Goal: Information Seeking & Learning: Learn about a topic

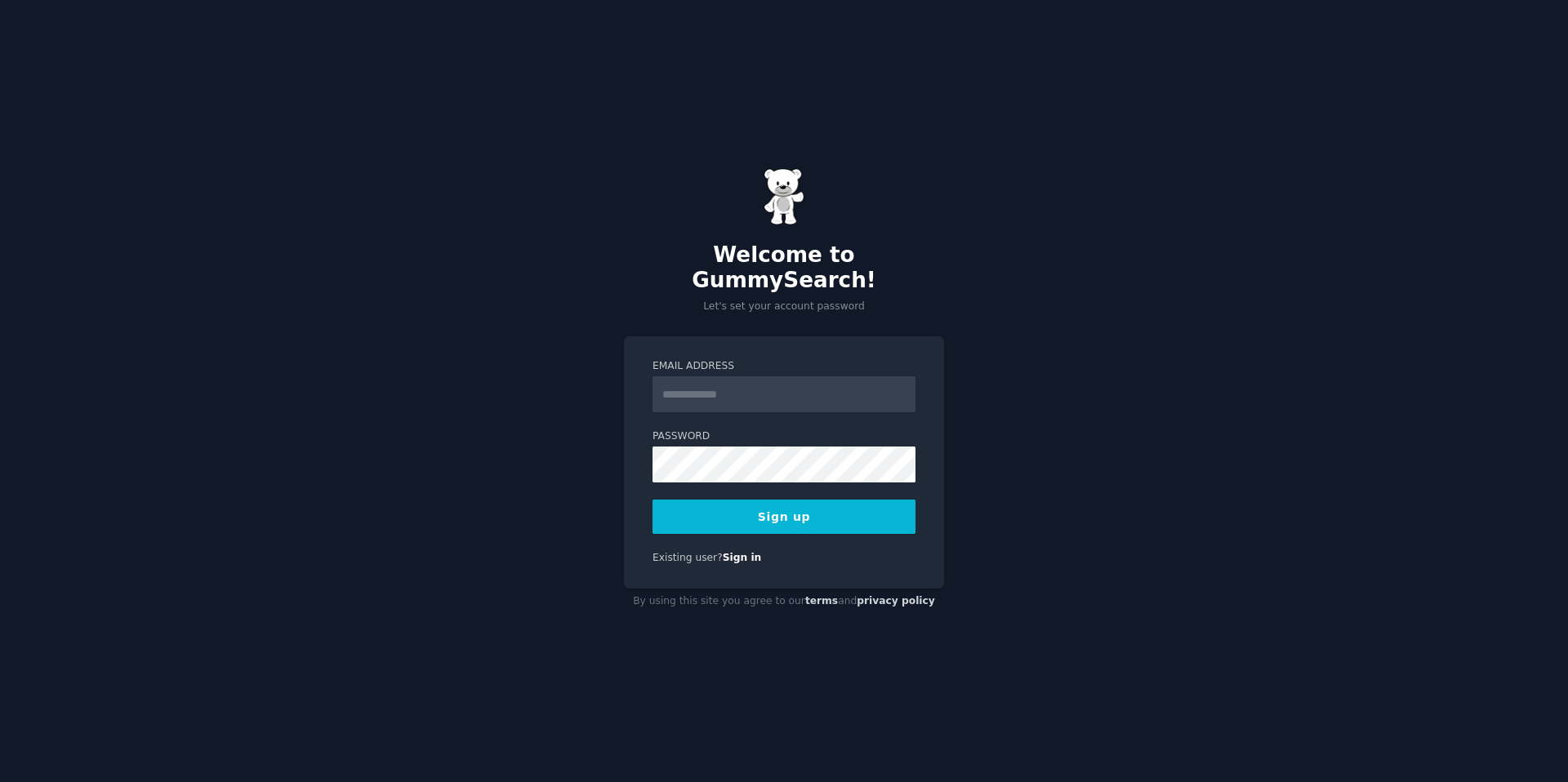
click at [684, 388] on input "Email Address" at bounding box center [784, 394] width 263 height 36
type input "**********"
click at [652, 500] on button "Sign up" at bounding box center [784, 517] width 263 height 35
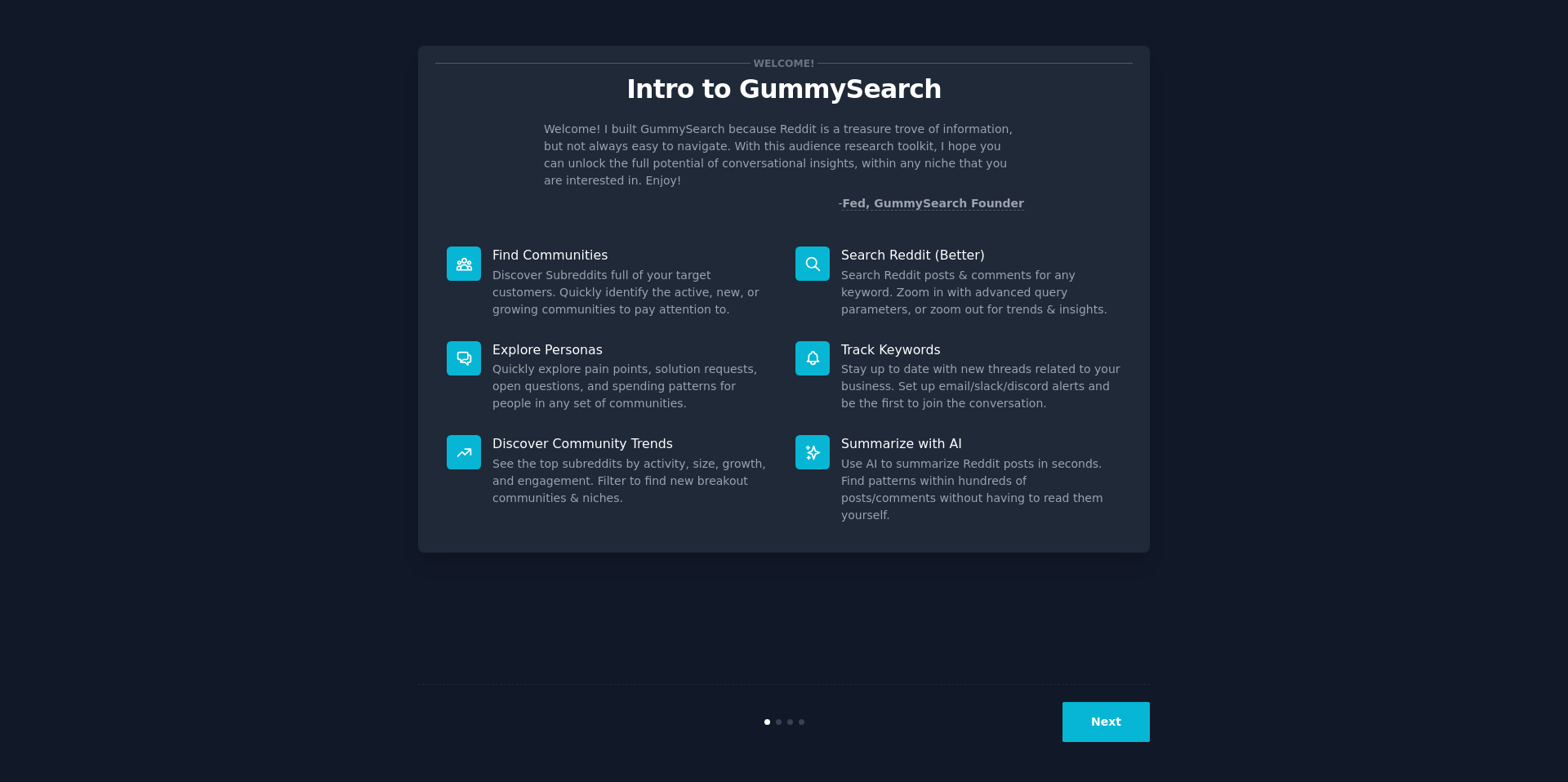
click at [1115, 710] on button "Next" at bounding box center [1106, 722] width 87 height 40
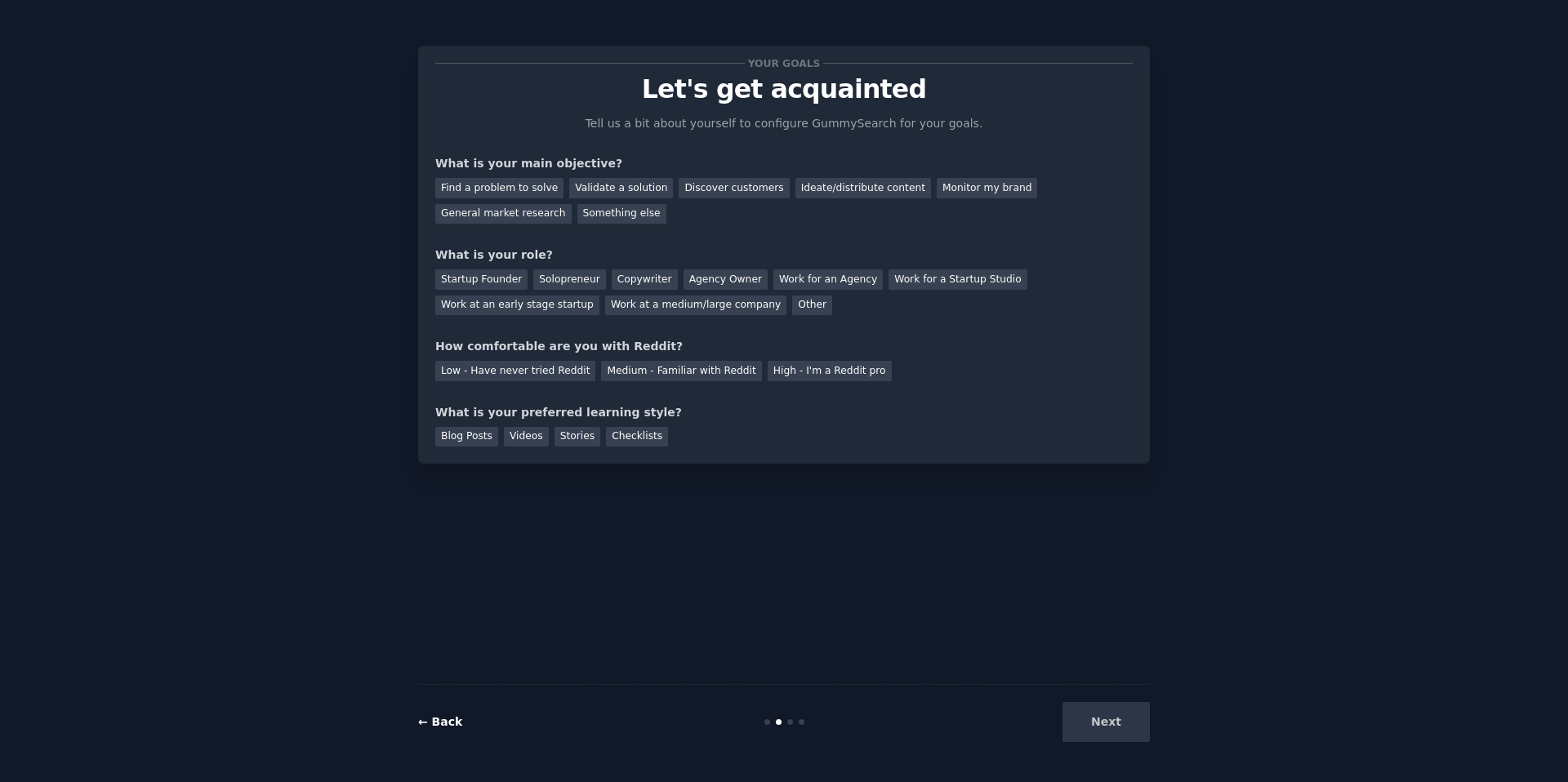
click at [447, 719] on link "← Back" at bounding box center [440, 721] width 44 height 13
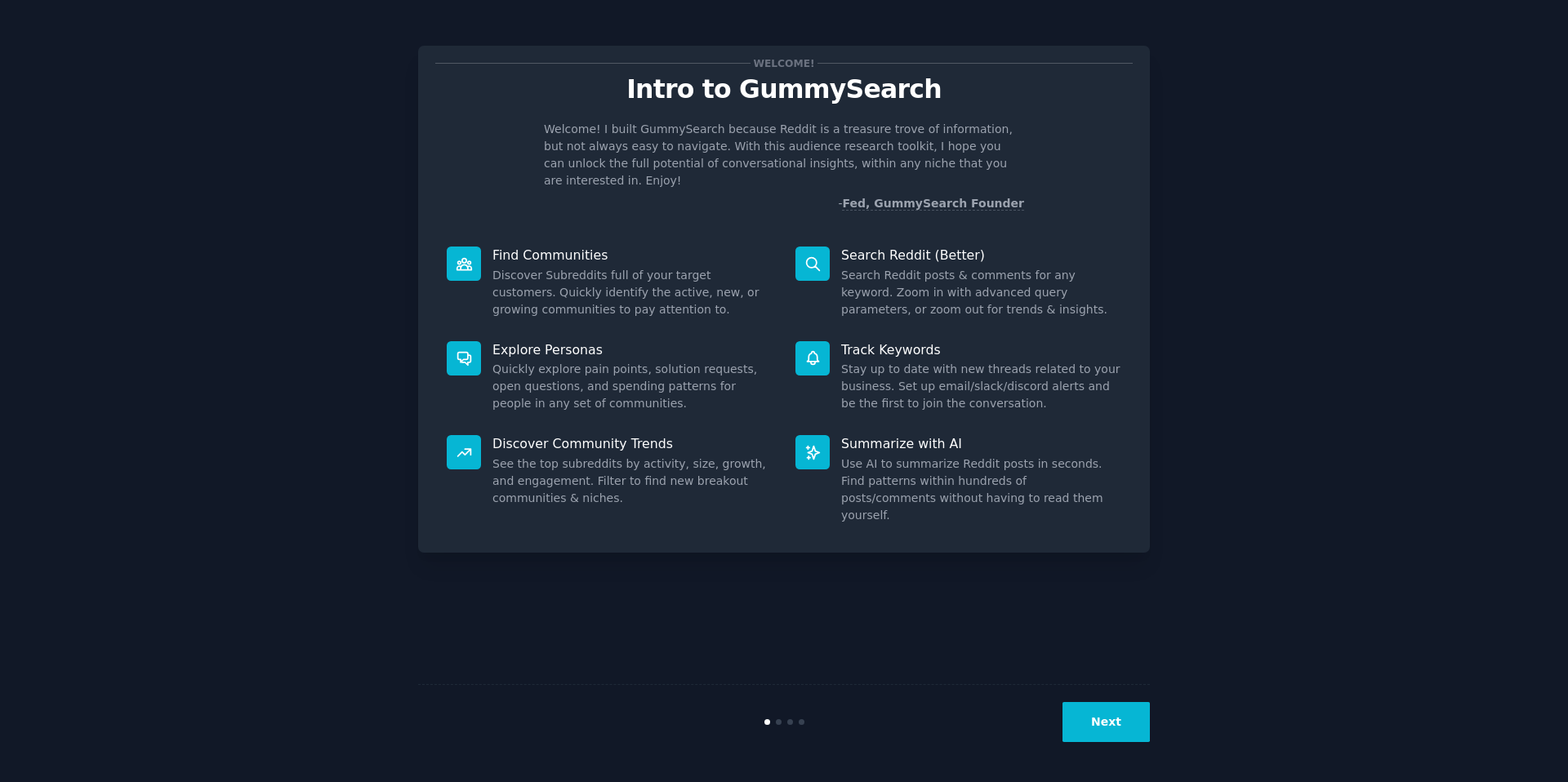
click at [1096, 735] on button "Next" at bounding box center [1106, 722] width 87 height 40
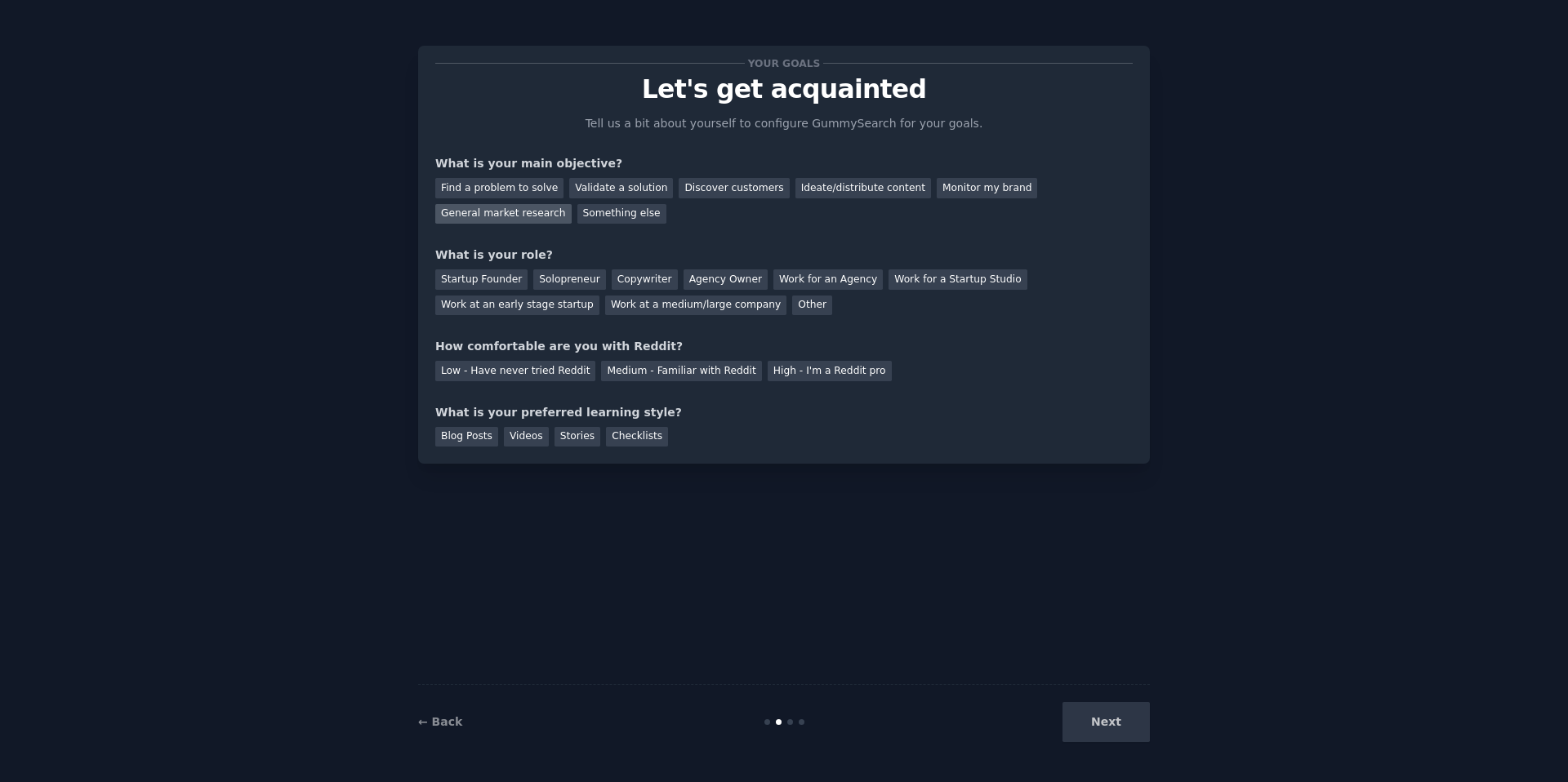
click at [496, 215] on div "General market research" at bounding box center [504, 215] width 137 height 21
click at [567, 273] on div "Solopreneur" at bounding box center [569, 279] width 72 height 21
click at [614, 368] on div "Medium - Familiar with Reddit" at bounding box center [681, 371] width 160 height 21
click at [520, 433] on div "Videos" at bounding box center [526, 438] width 45 height 21
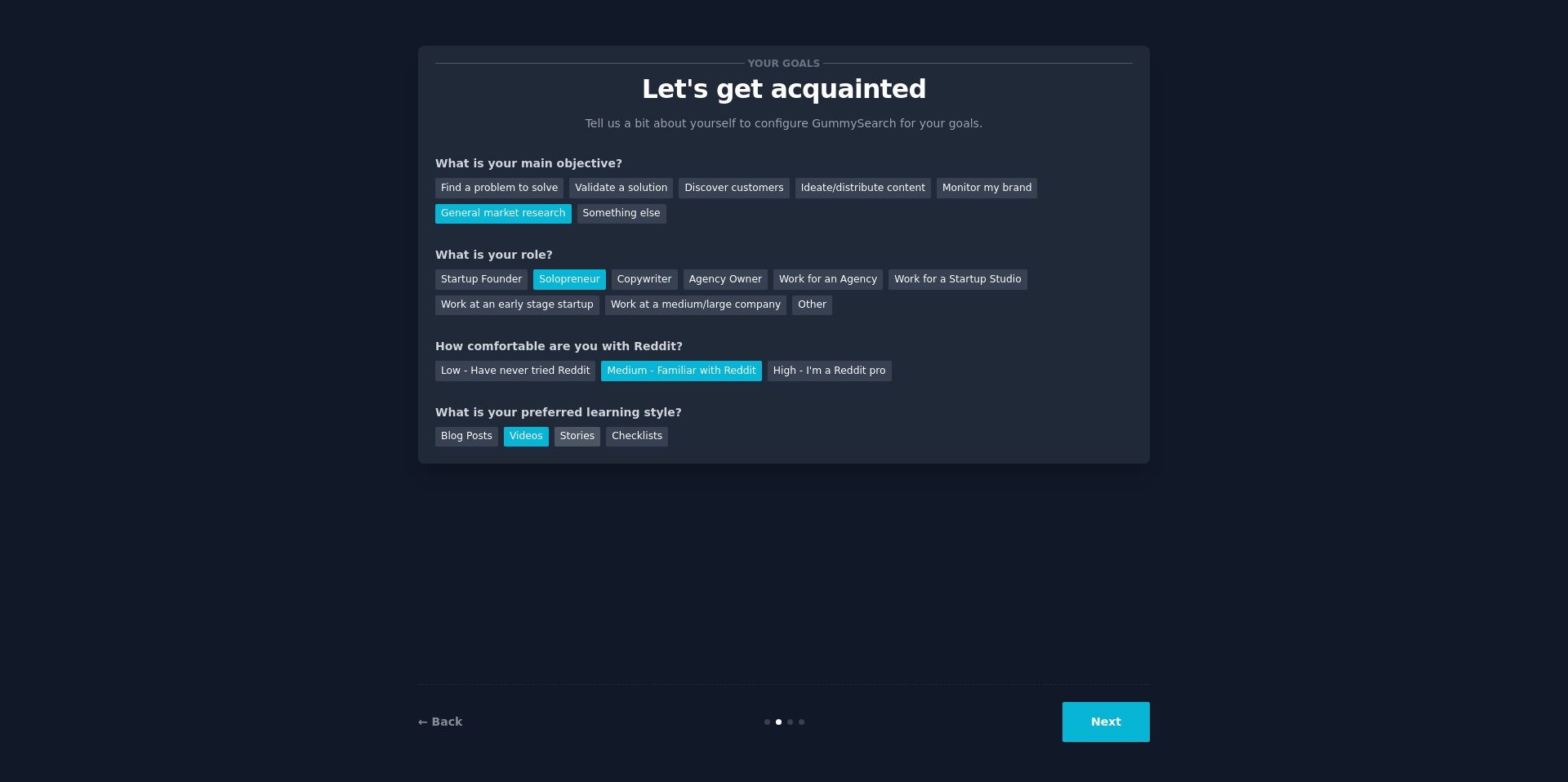
click at [566, 439] on div "Stories" at bounding box center [577, 438] width 46 height 21
click at [1089, 730] on button "Next" at bounding box center [1106, 722] width 87 height 40
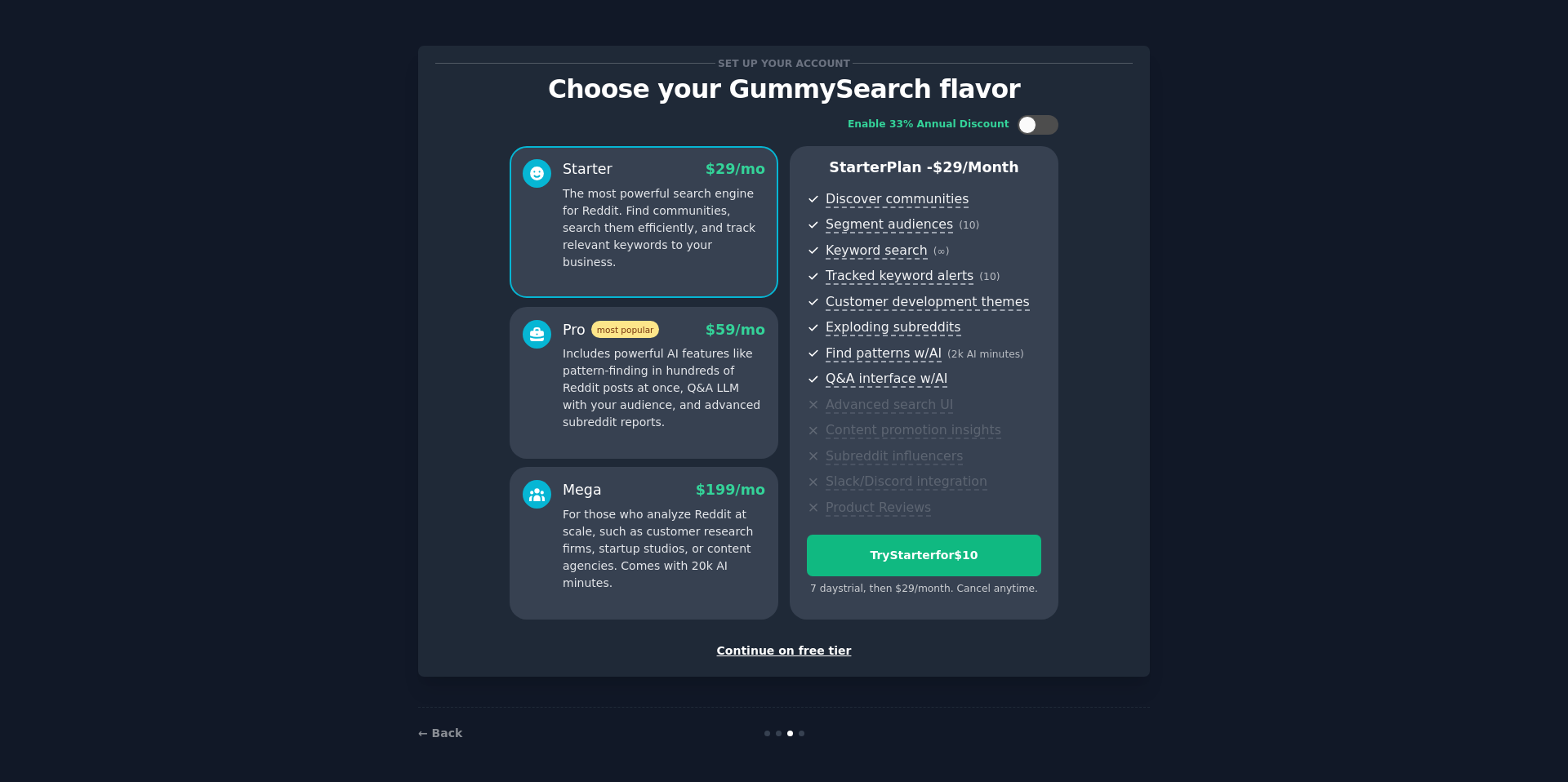
click at [772, 652] on div "Continue on free tier" at bounding box center [784, 651] width 697 height 17
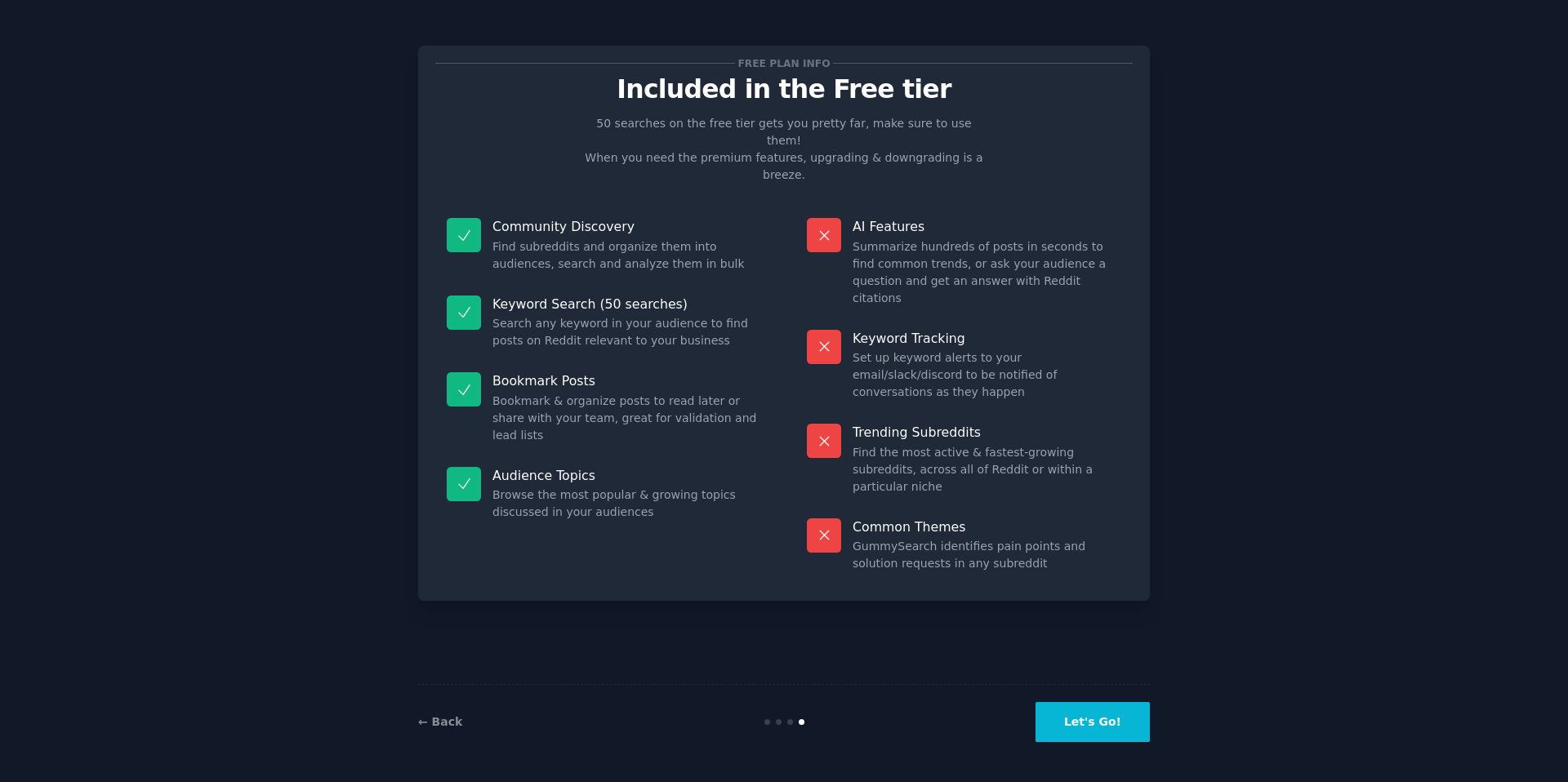
click at [1095, 744] on div "← Back Let's Go!" at bounding box center [784, 721] width 732 height 75
click at [1083, 723] on button "Let's Go!" at bounding box center [1093, 722] width 114 height 40
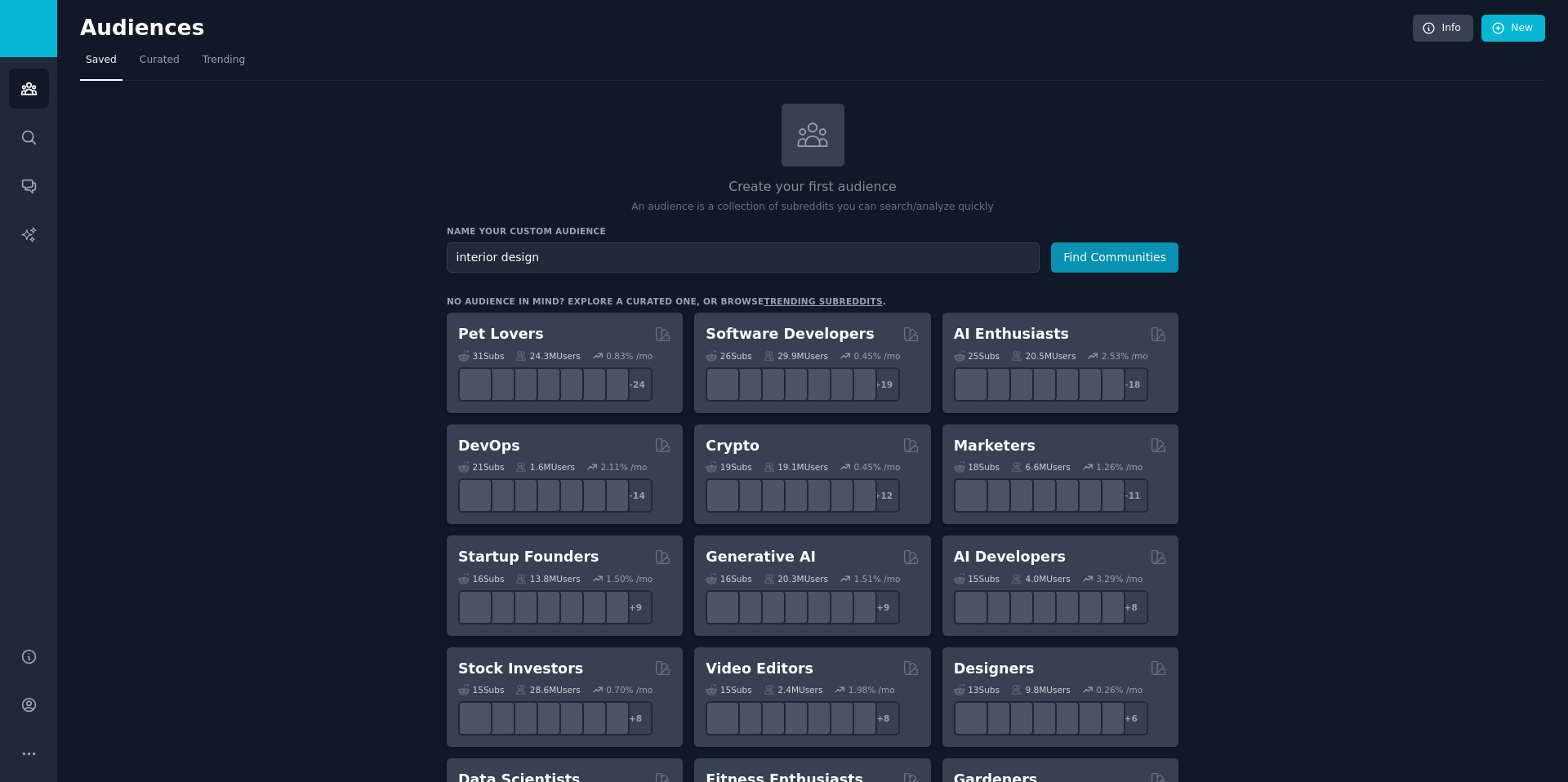
type input "interior design"
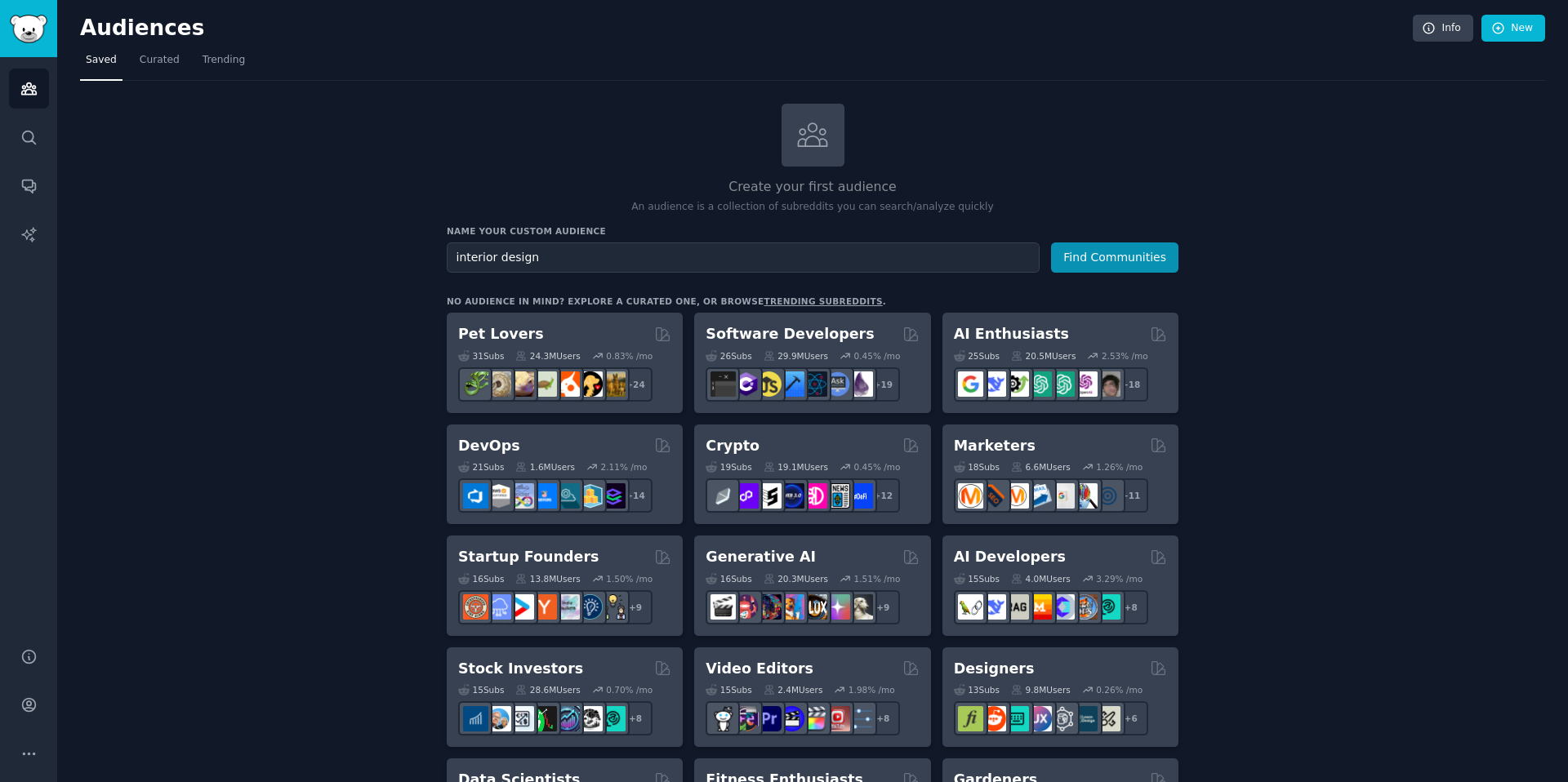
click at [1051, 242] on button "Find Communities" at bounding box center [1115, 257] width 127 height 30
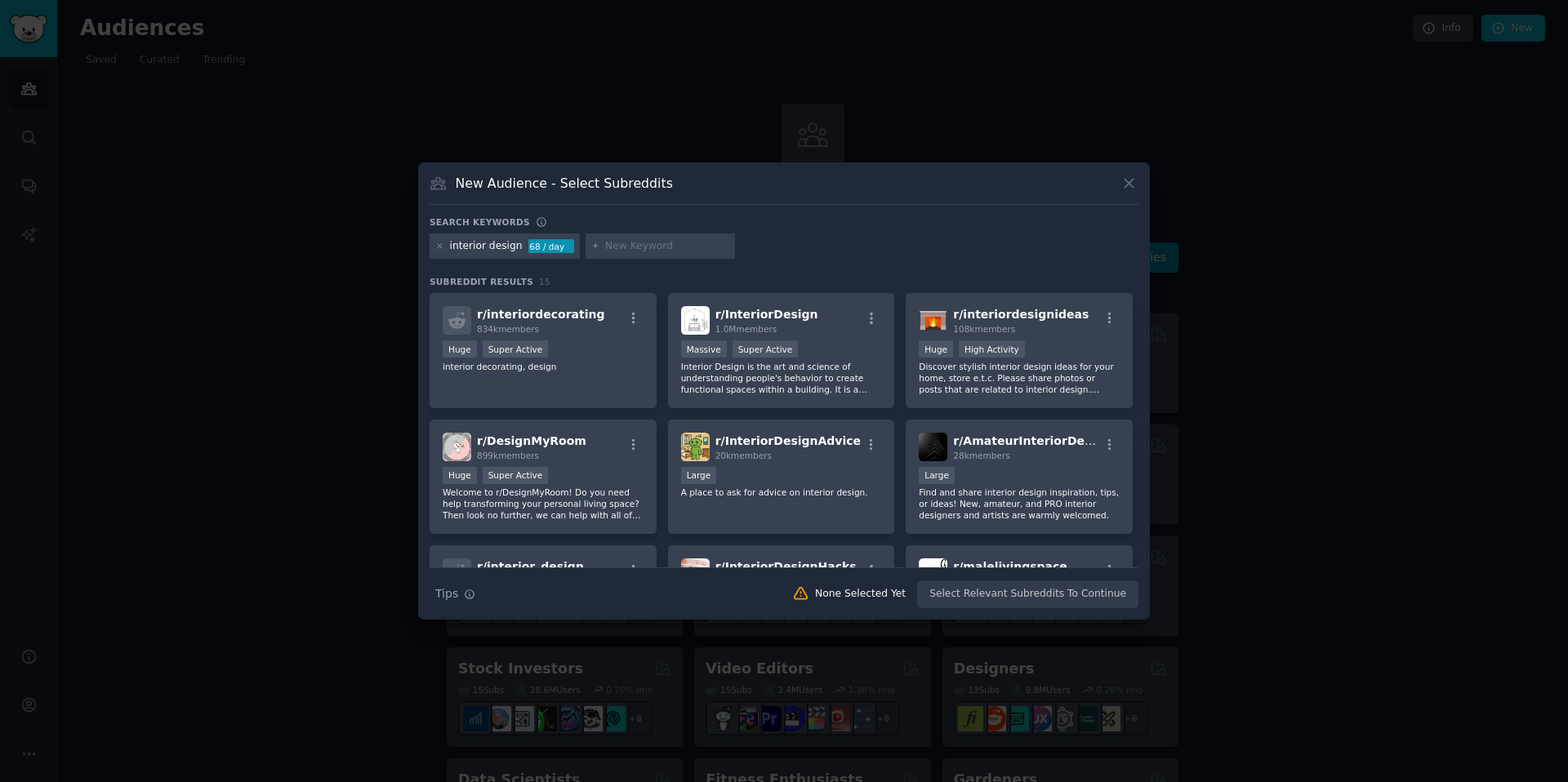
click at [606, 244] on input "text" at bounding box center [666, 247] width 124 height 15
type input "t"
type input "oakville"
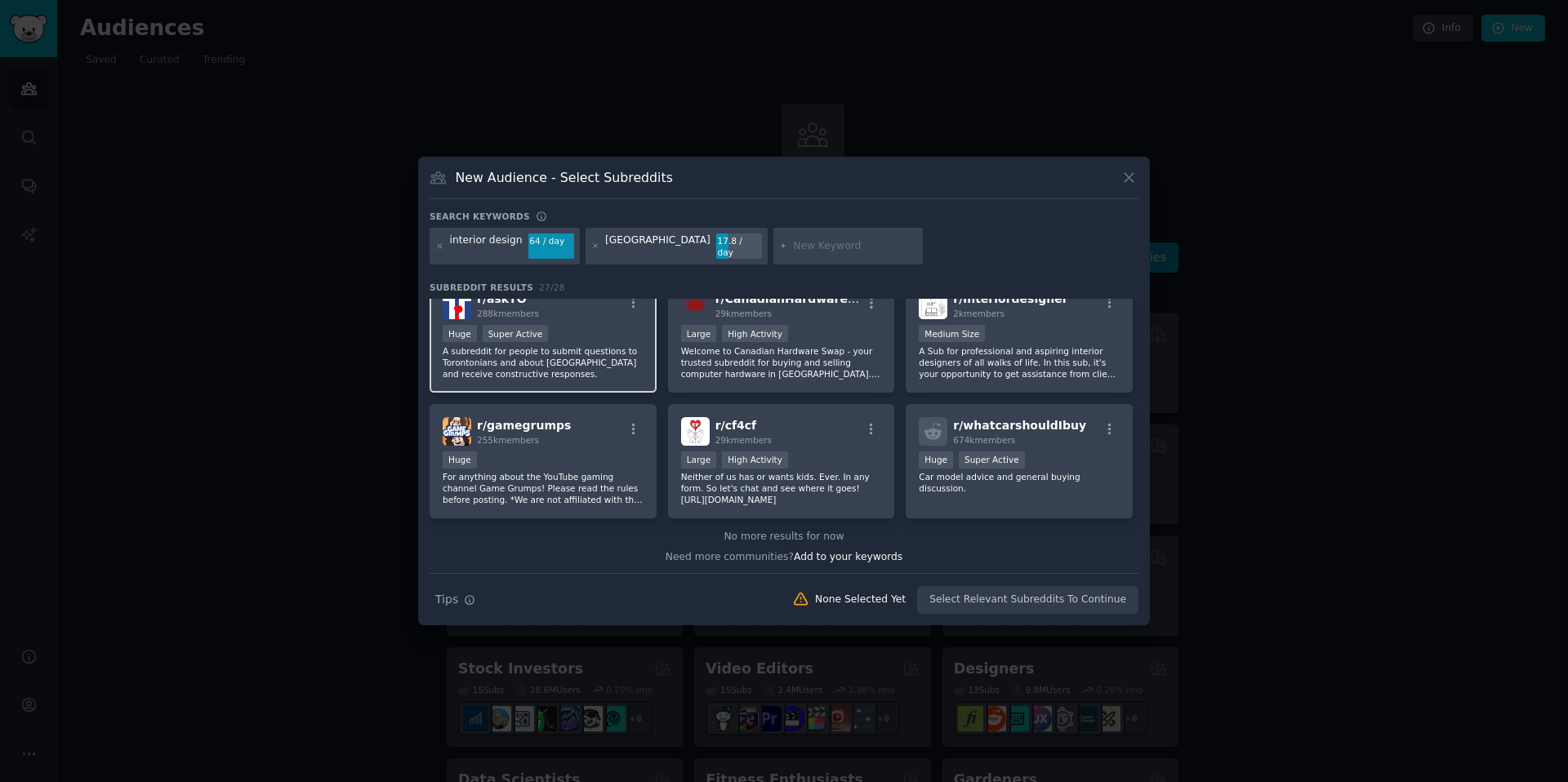
scroll to position [825, 0]
